Goal: Information Seeking & Learning: Learn about a topic

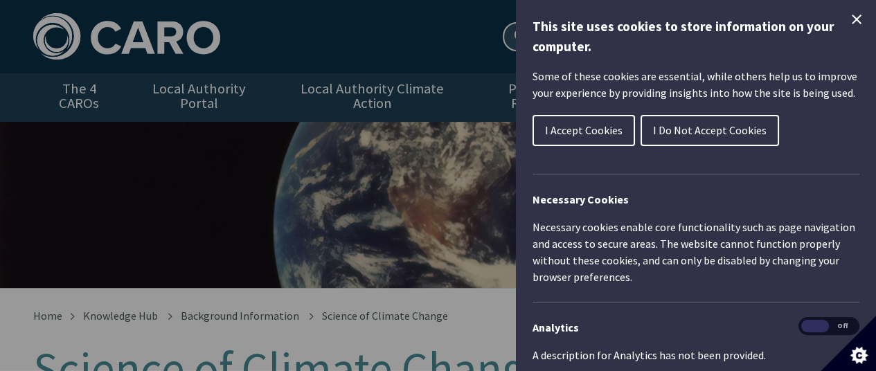
click at [852, 19] on icon "Close Cookie Control" at bounding box center [857, 20] width 10 height 10
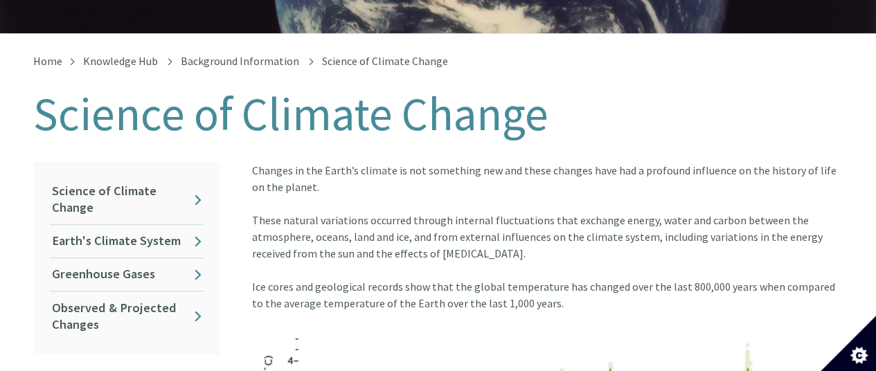
scroll to position [277, 0]
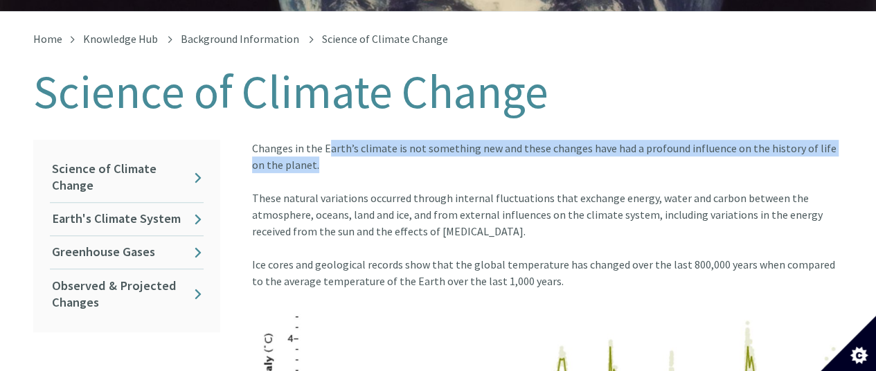
drag, startPoint x: 327, startPoint y: 132, endPoint x: 724, endPoint y: 153, distance: 398.0
click at [724, 153] on div "Changes in the Earth’s climate is not something new and these changes have had …" at bounding box center [547, 165] width 591 height 50
drag, startPoint x: 373, startPoint y: 217, endPoint x: 512, endPoint y: 214, distance: 139.2
click at [512, 214] on div "These natural variations occurred through internal fluctuations that exchange e…" at bounding box center [547, 223] width 591 height 66
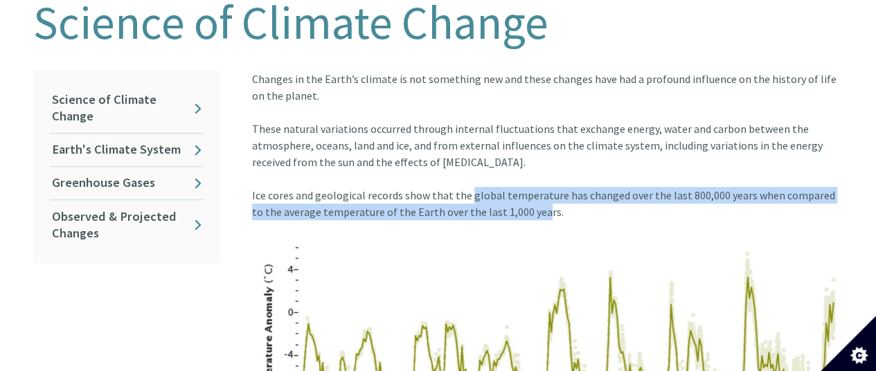
drag, startPoint x: 467, startPoint y: 183, endPoint x: 526, endPoint y: 193, distance: 59.1
click at [526, 193] on div "Ice cores and geological records show that the global temperature has changed o…" at bounding box center [547, 377] width 591 height 380
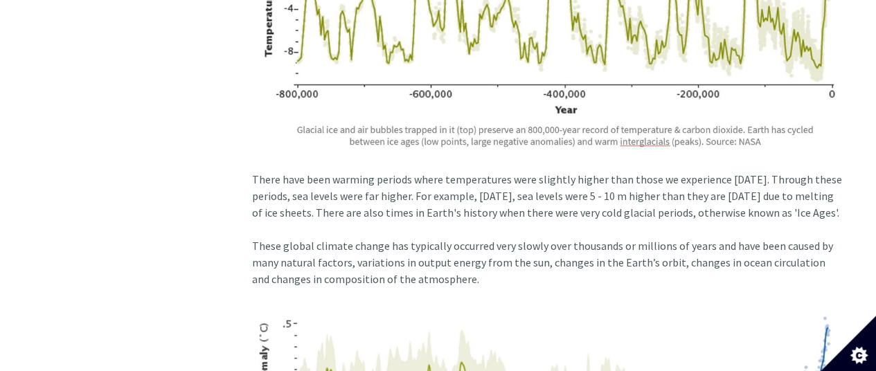
scroll to position [623, 0]
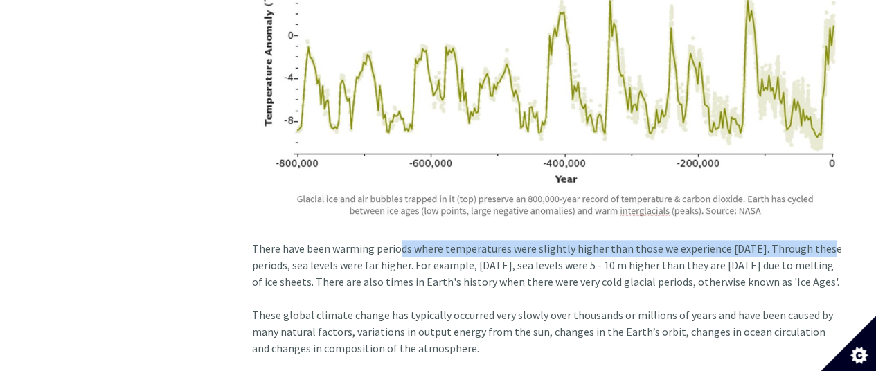
drag, startPoint x: 395, startPoint y: 233, endPoint x: 821, endPoint y: 235, distance: 426.6
click at [821, 235] on div "Ice cores and geological records show that the global temperature has changed o…" at bounding box center [547, 100] width 591 height 380
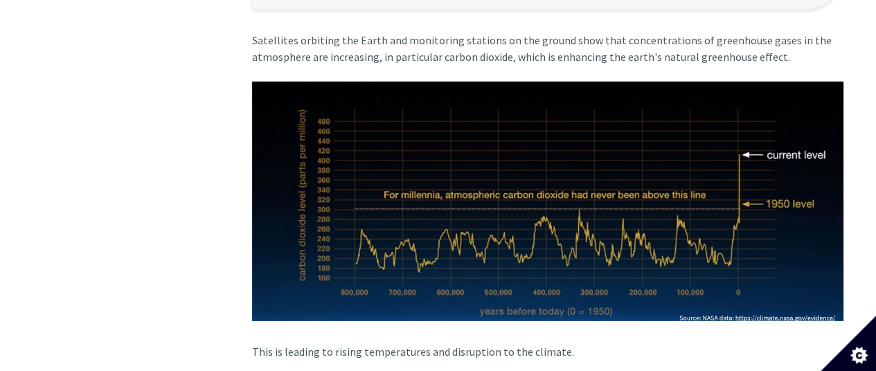
scroll to position [2008, 0]
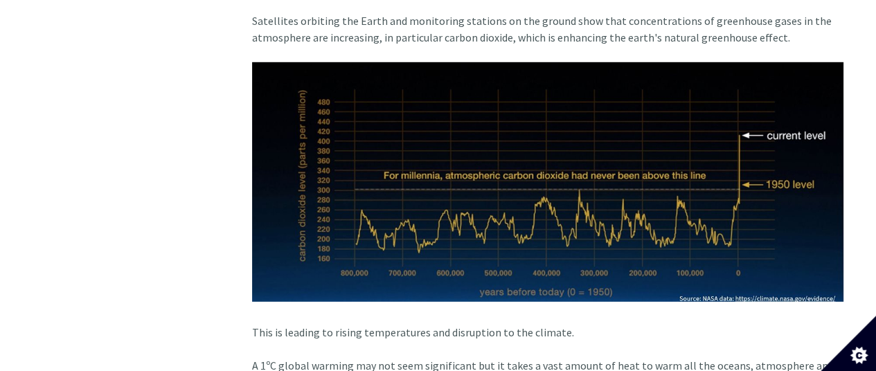
click at [428, 197] on img at bounding box center [547, 182] width 591 height 240
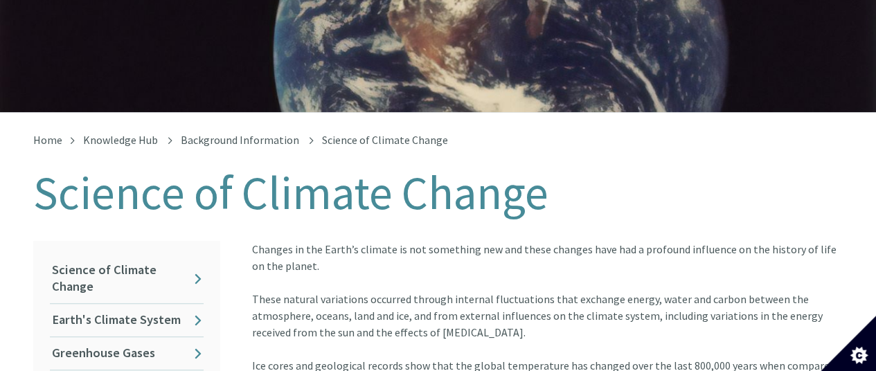
scroll to position [277, 0]
